Goal: Task Accomplishment & Management: Manage account settings

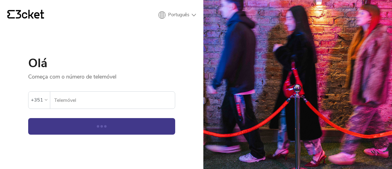
click at [120, 96] on input "Telemóvel" at bounding box center [114, 100] width 121 height 17
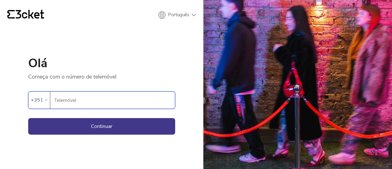
type input "935576905"
click at [108, 125] on button "Continuar" at bounding box center [101, 126] width 147 height 17
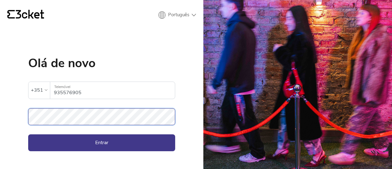
click at [28, 134] on button "Entrar" at bounding box center [101, 142] width 147 height 17
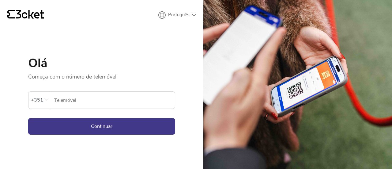
click at [105, 106] on input "Telemóvel" at bounding box center [114, 100] width 121 height 17
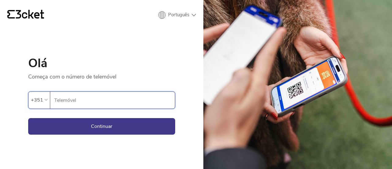
type input "935576905"
click at [102, 124] on button "Continuar" at bounding box center [101, 126] width 147 height 17
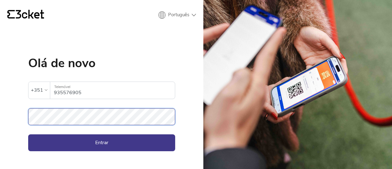
click at [28, 134] on button "Entrar" at bounding box center [101, 142] width 147 height 17
